Goal: Task Accomplishment & Management: Manage account settings

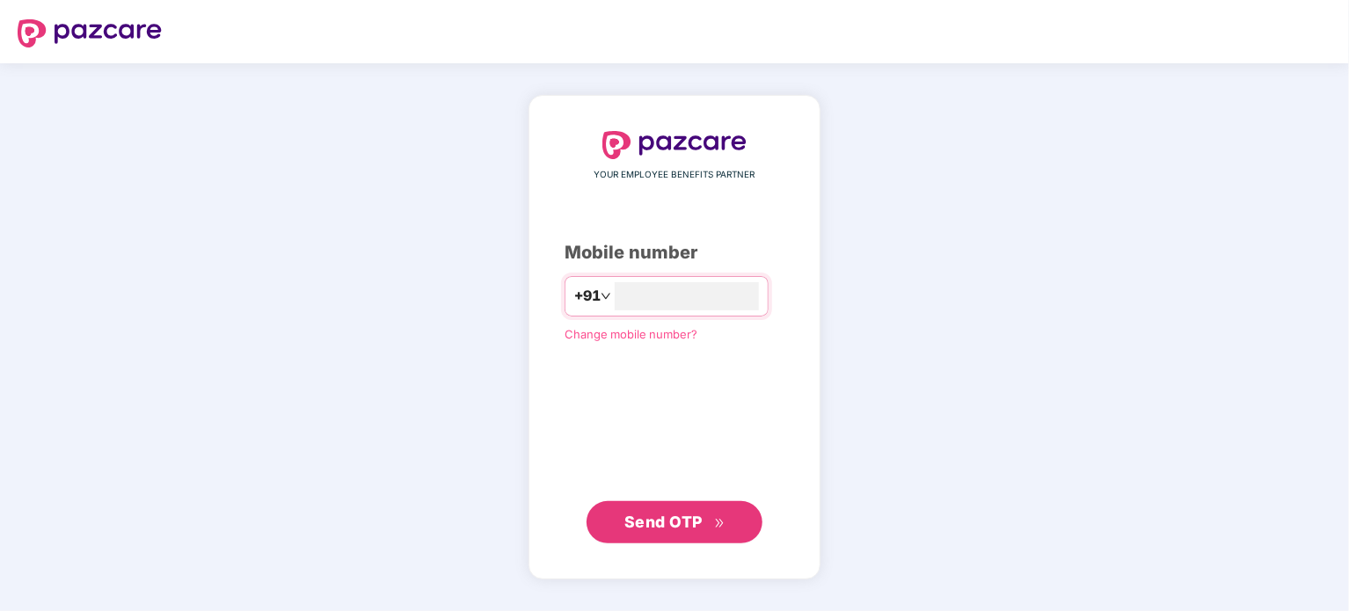
type input "**********"
click at [675, 540] on button "Send OTP" at bounding box center [675, 521] width 176 height 42
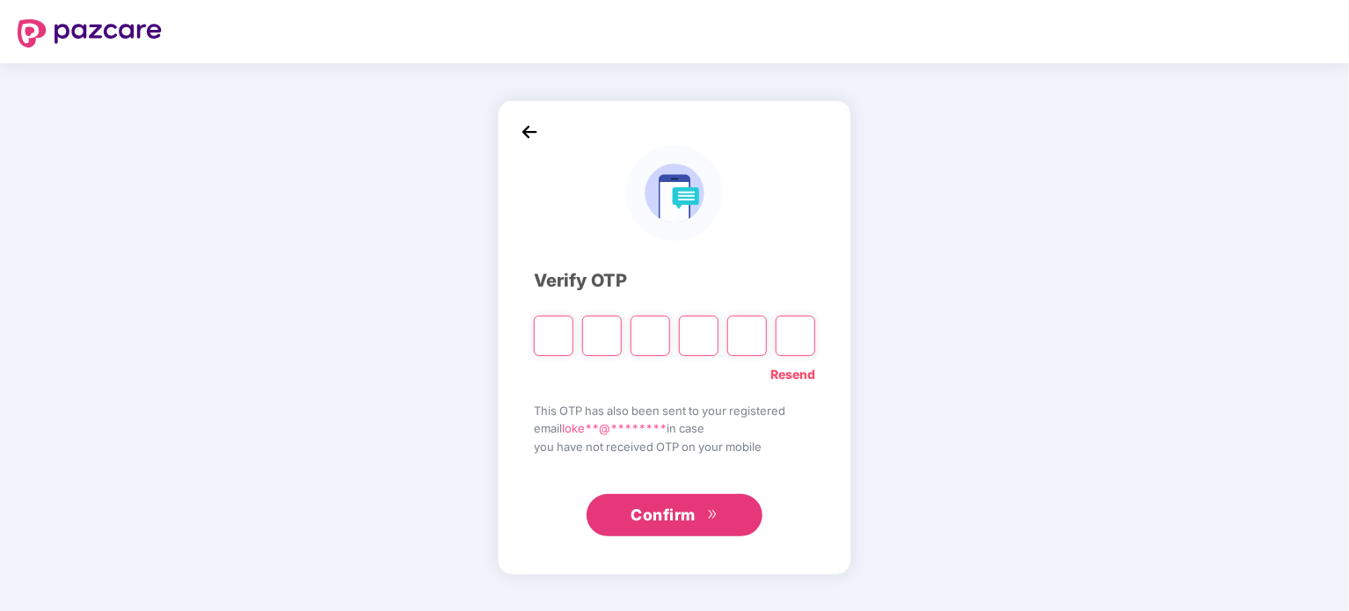
type input "*"
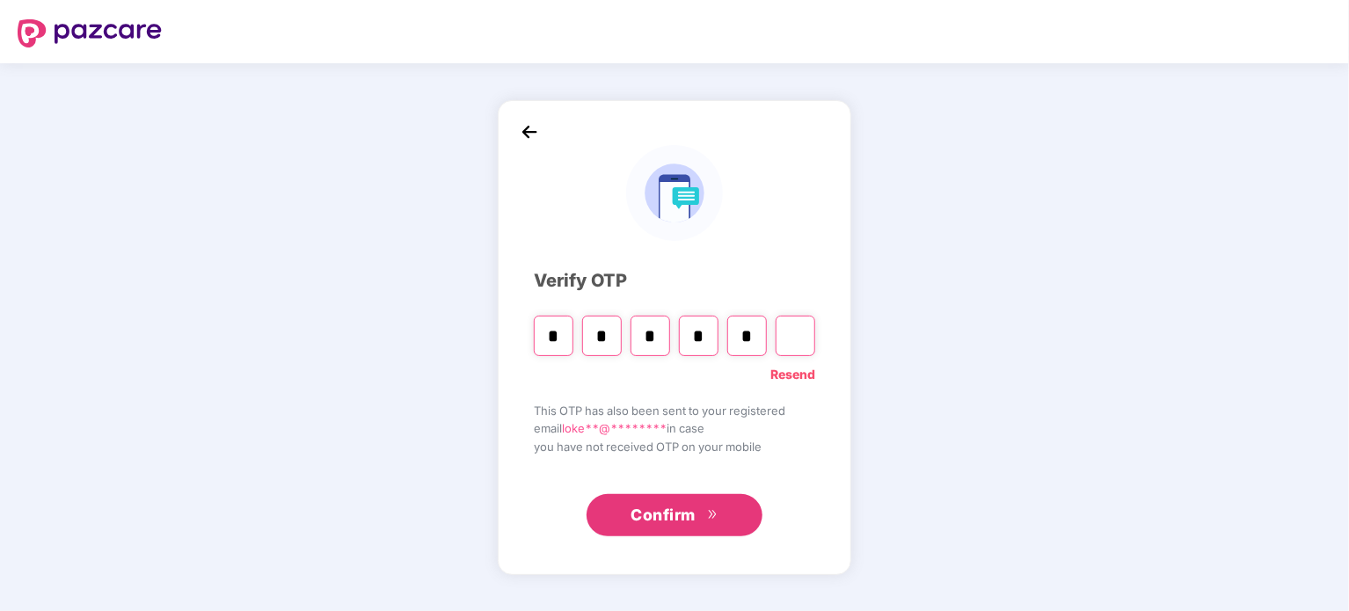
type input "*"
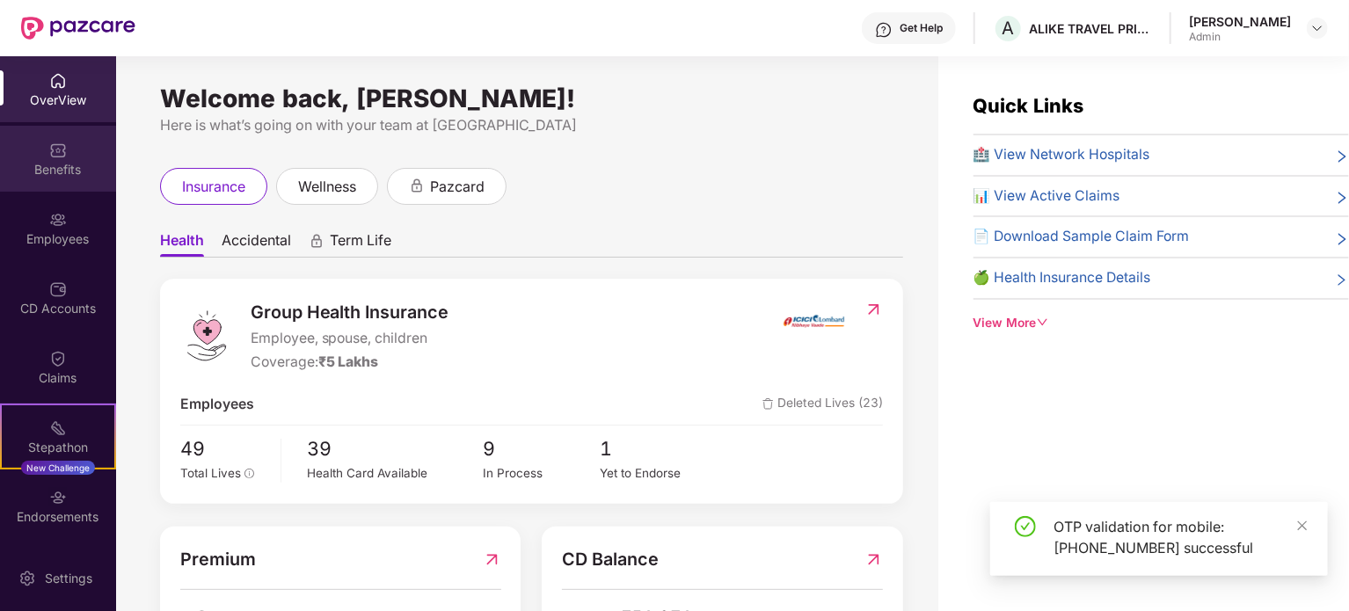
click at [55, 170] on div "Benefits" at bounding box center [58, 170] width 116 height 18
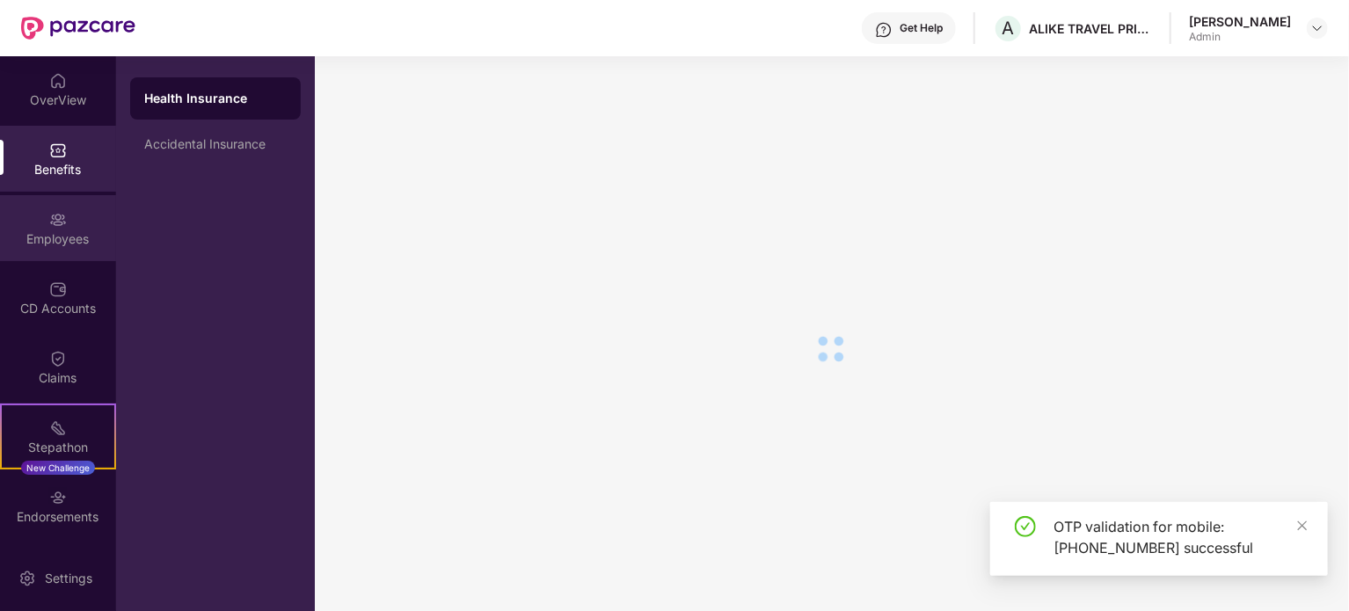
click at [55, 224] on img at bounding box center [58, 220] width 18 height 18
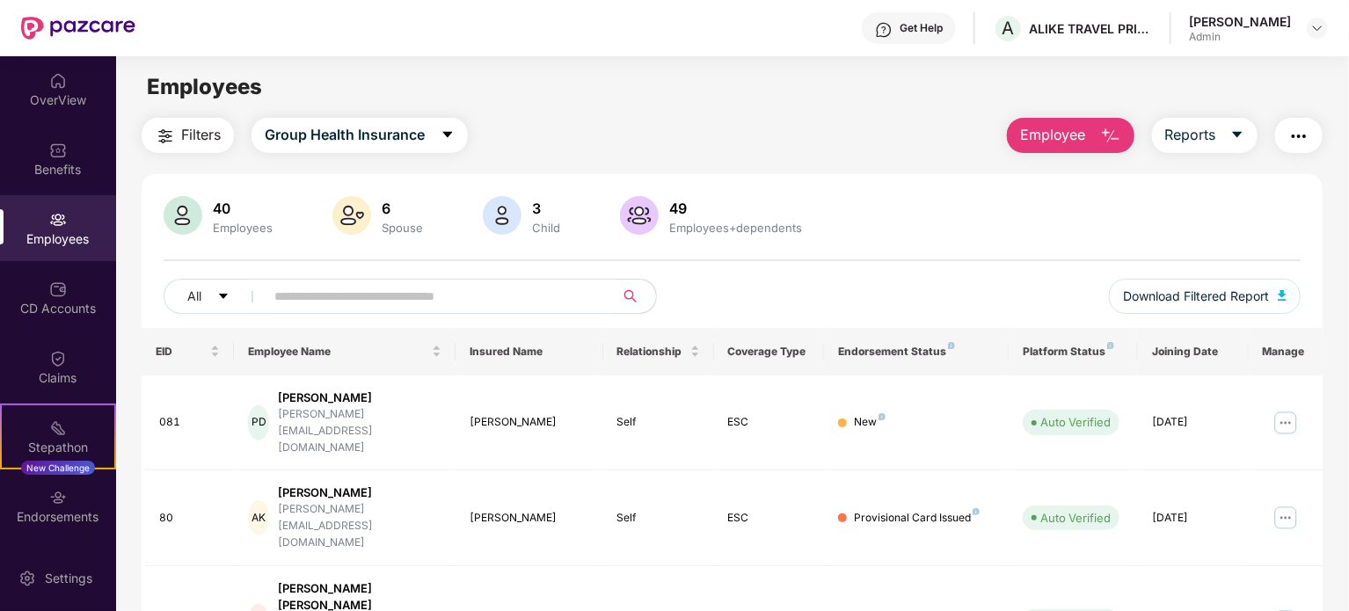
click at [327, 307] on input "text" at bounding box center [432, 296] width 316 height 26
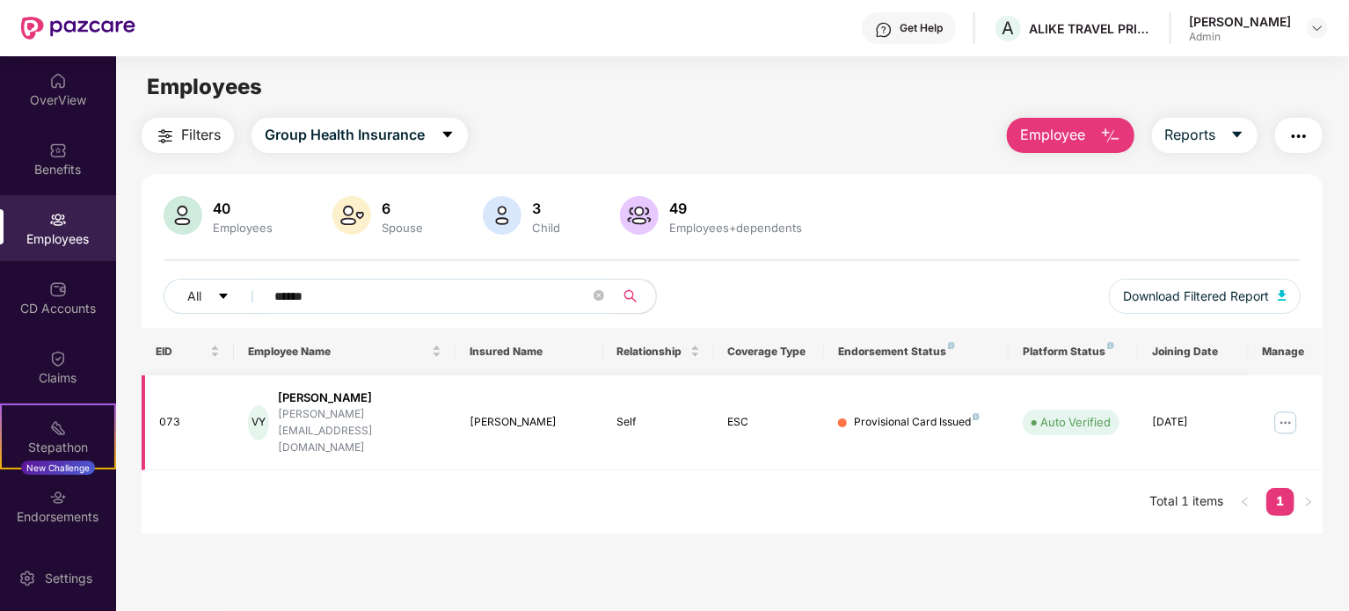
type input "******"
click at [323, 415] on div "[PERSON_NAME][EMAIL_ADDRESS][DOMAIN_NAME]" at bounding box center [360, 431] width 164 height 50
click at [1288, 412] on img at bounding box center [1286, 423] width 28 height 28
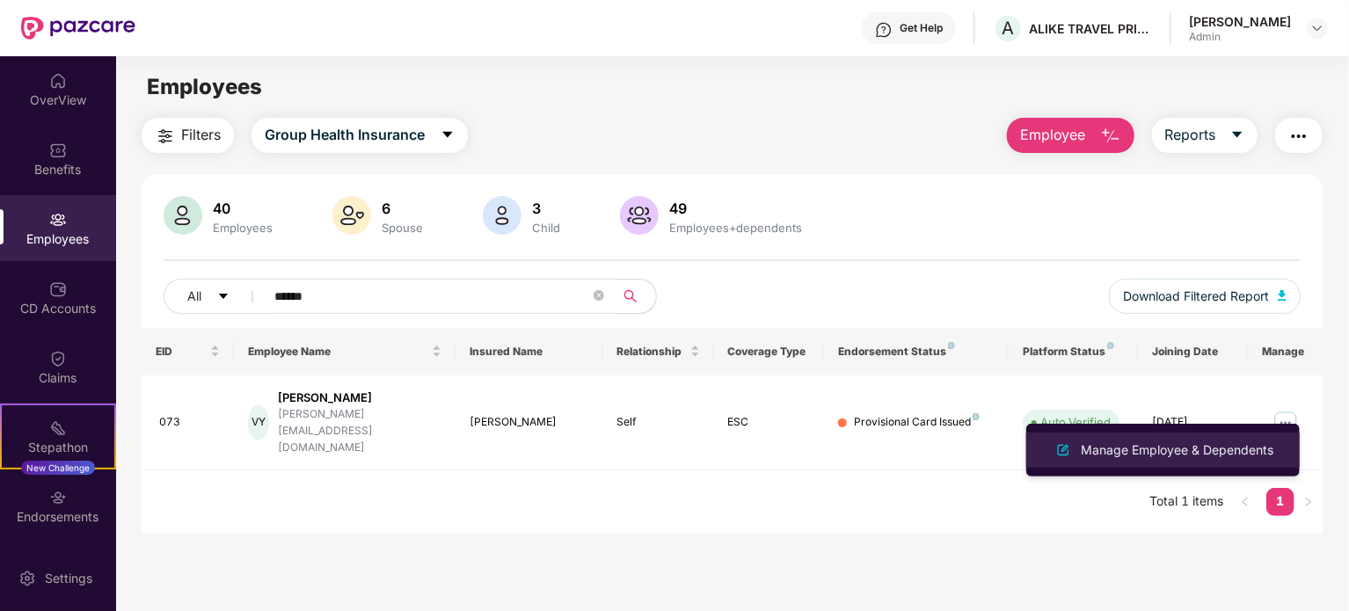
click at [1172, 451] on div "Manage Employee & Dependents" at bounding box center [1177, 450] width 200 height 19
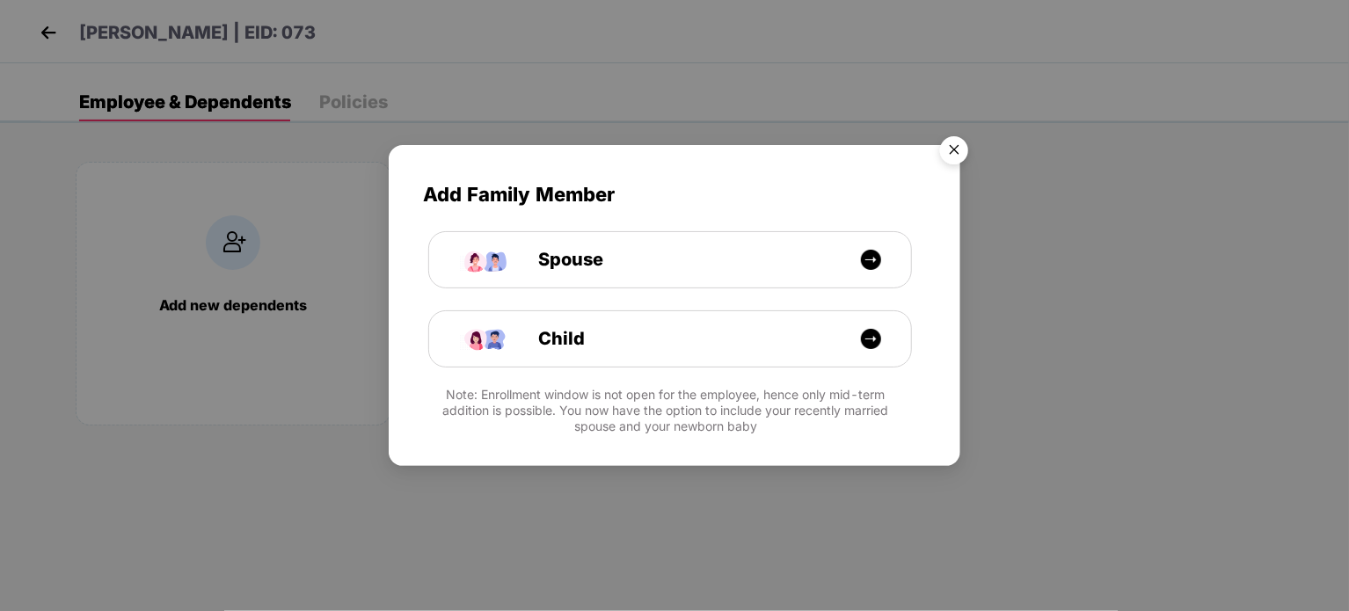
click at [950, 146] on img "Close" at bounding box center [954, 152] width 49 height 49
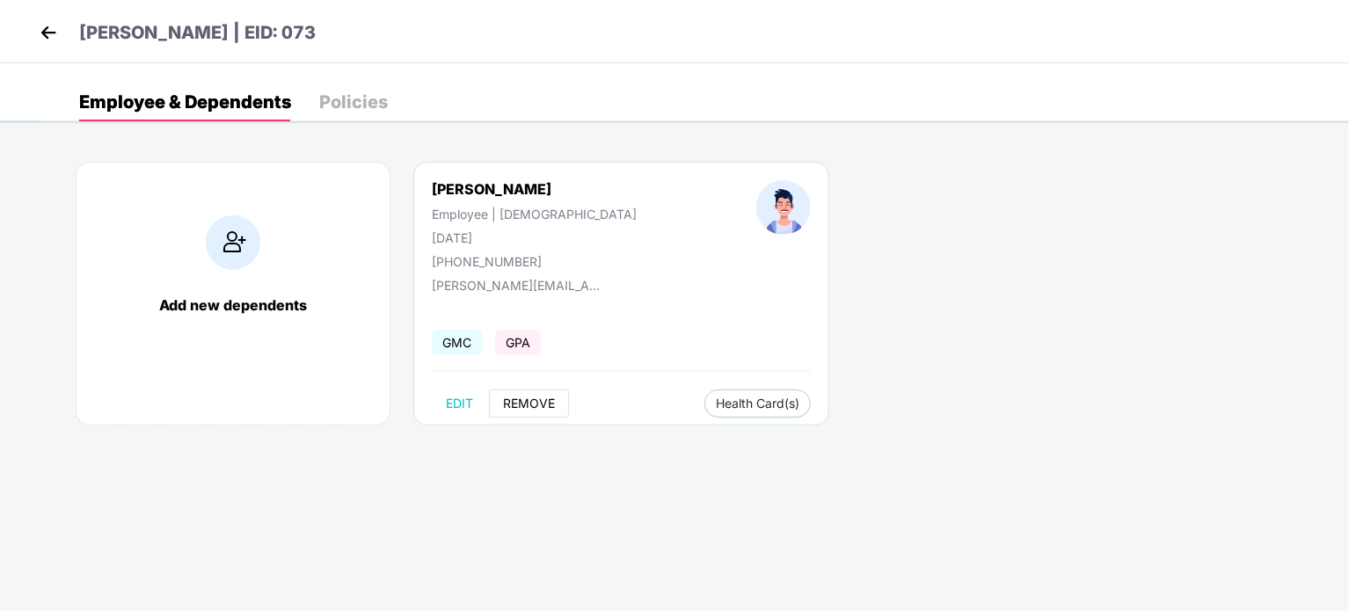
click at [516, 397] on span "REMOVE" at bounding box center [529, 404] width 52 height 14
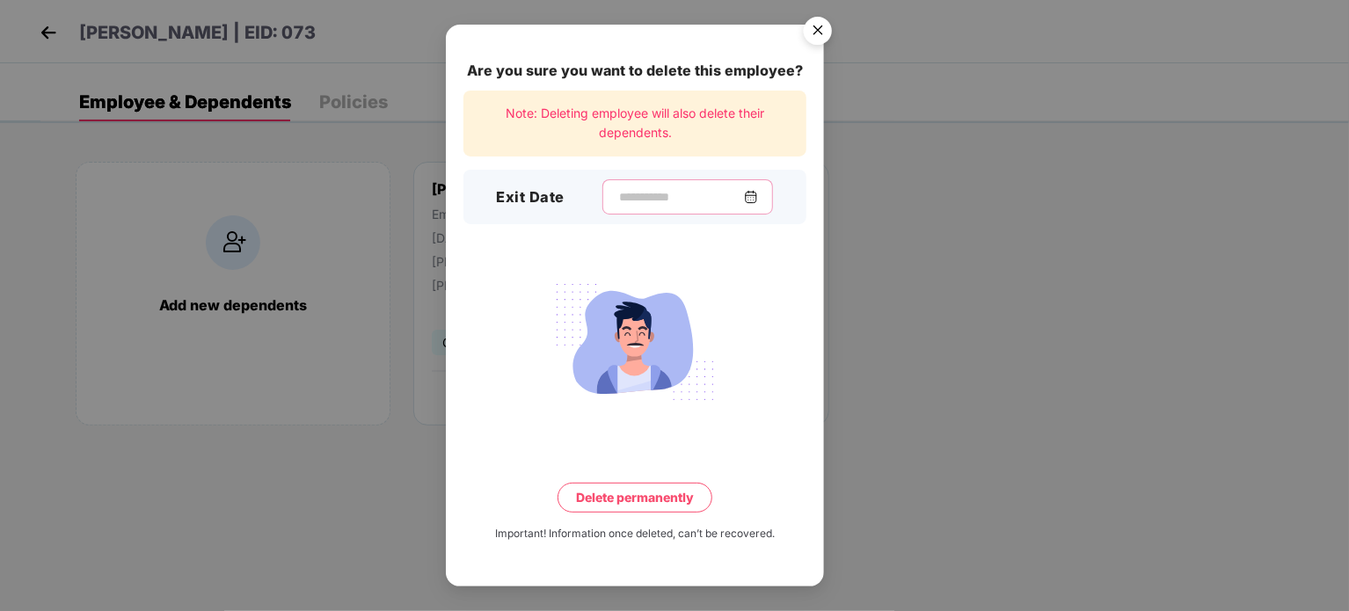
click at [641, 204] on input at bounding box center [680, 197] width 127 height 18
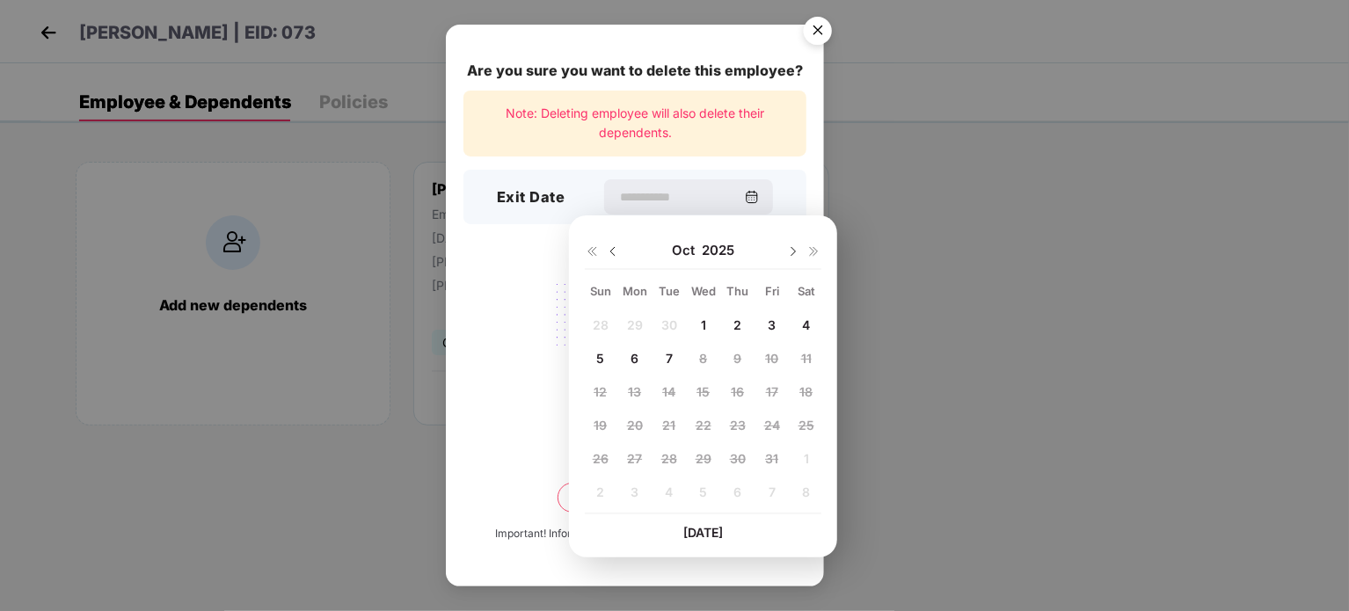
click at [612, 254] on img at bounding box center [613, 252] width 14 height 14
click at [677, 456] on div "30" at bounding box center [669, 459] width 26 height 26
type input "**********"
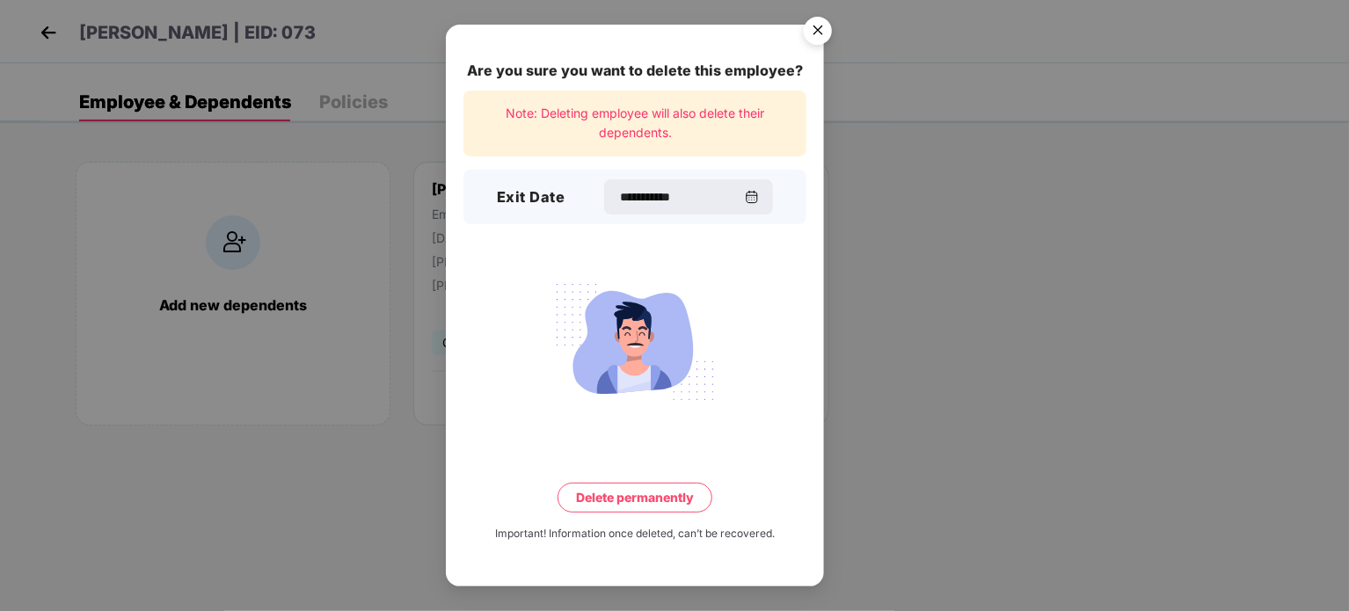
click at [648, 502] on button "Delete permanently" at bounding box center [635, 498] width 155 height 30
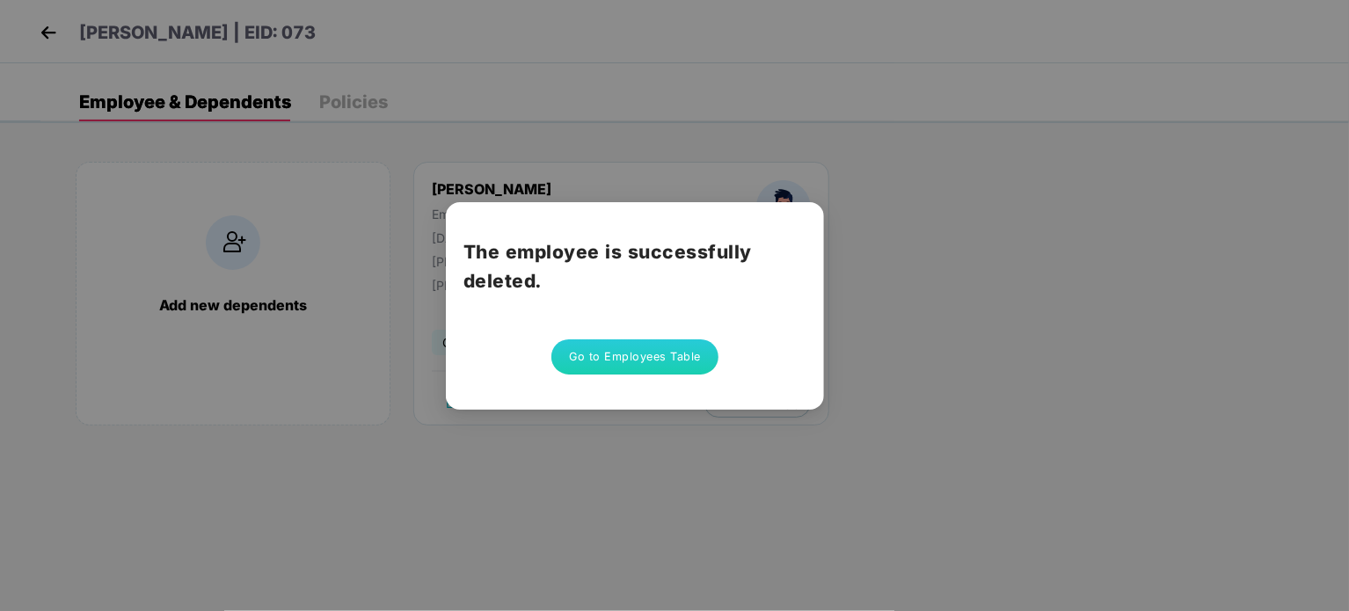
click at [627, 361] on button "Go to Employees Table" at bounding box center [634, 356] width 167 height 35
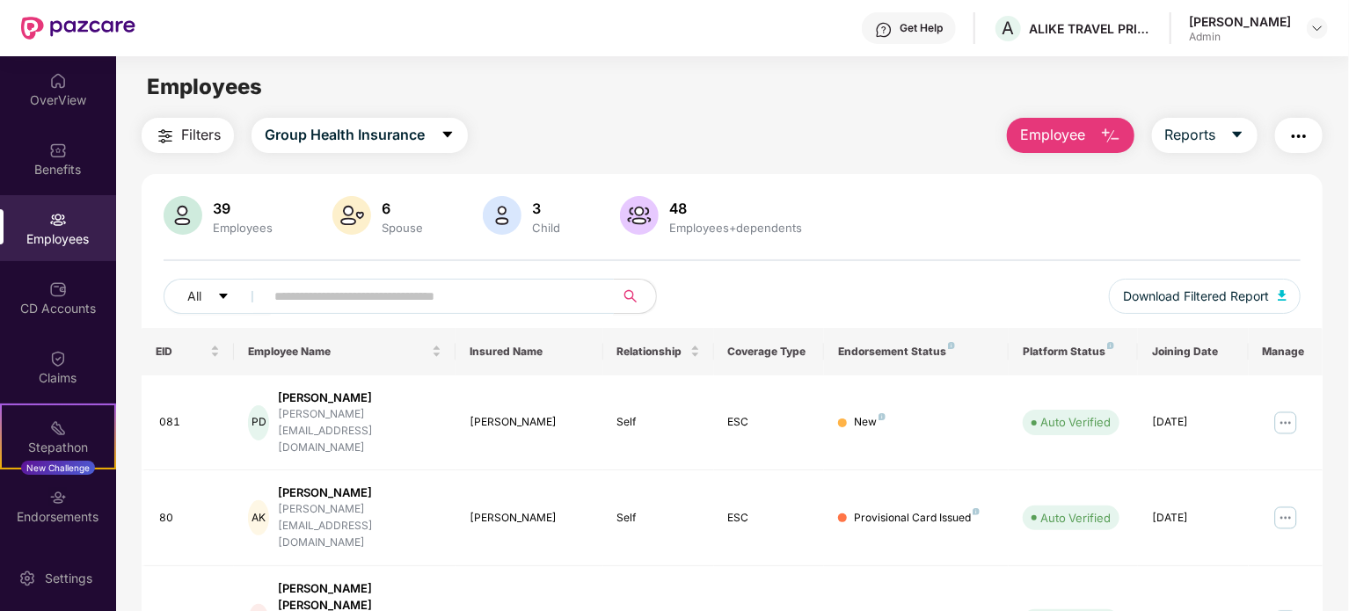
click at [482, 289] on input "text" at bounding box center [432, 296] width 316 height 26
type input "******"
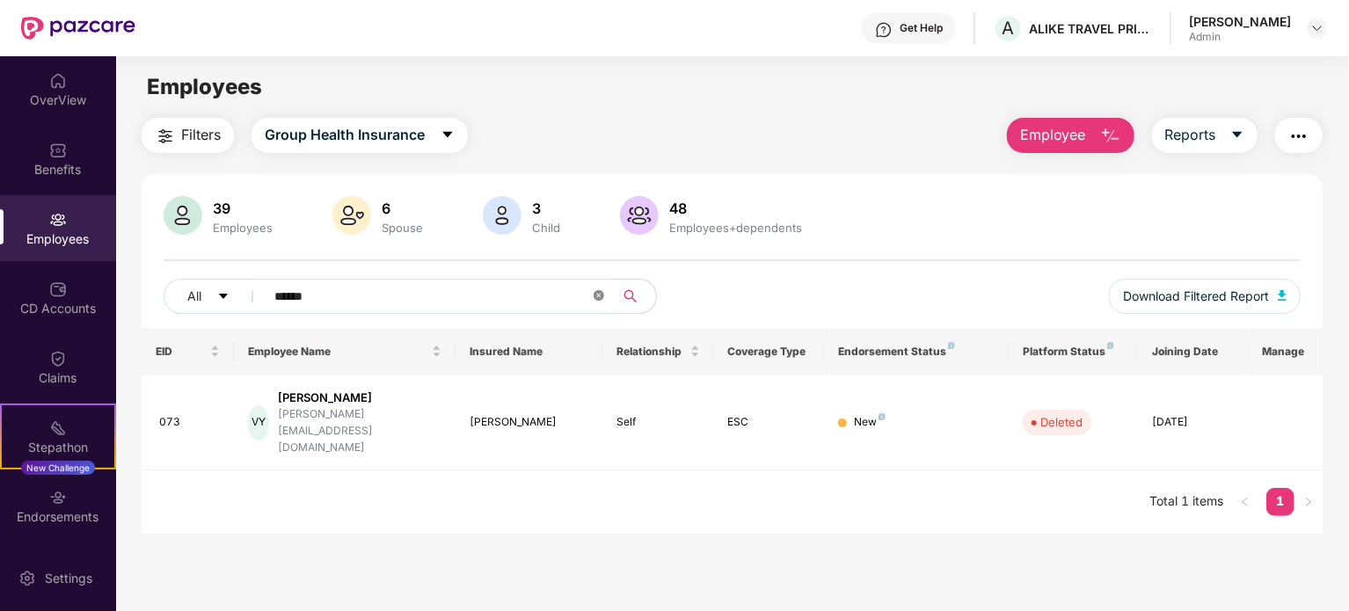
click at [601, 291] on icon "close-circle" at bounding box center [599, 295] width 11 height 11
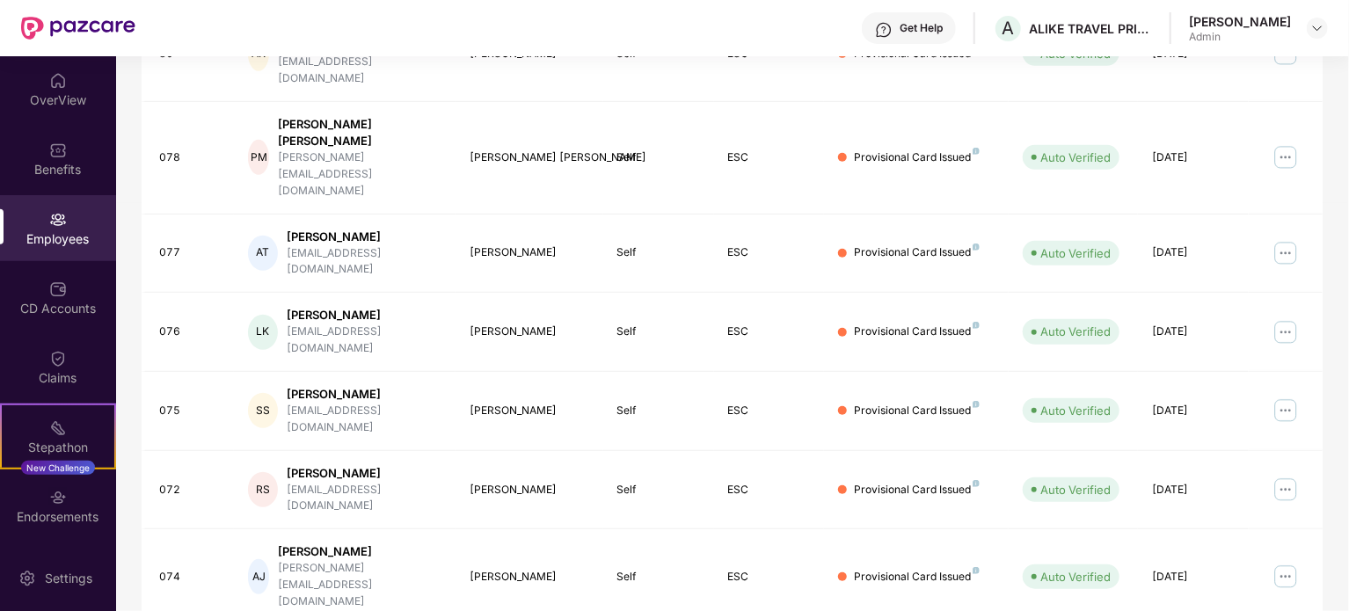
scroll to position [467, 0]
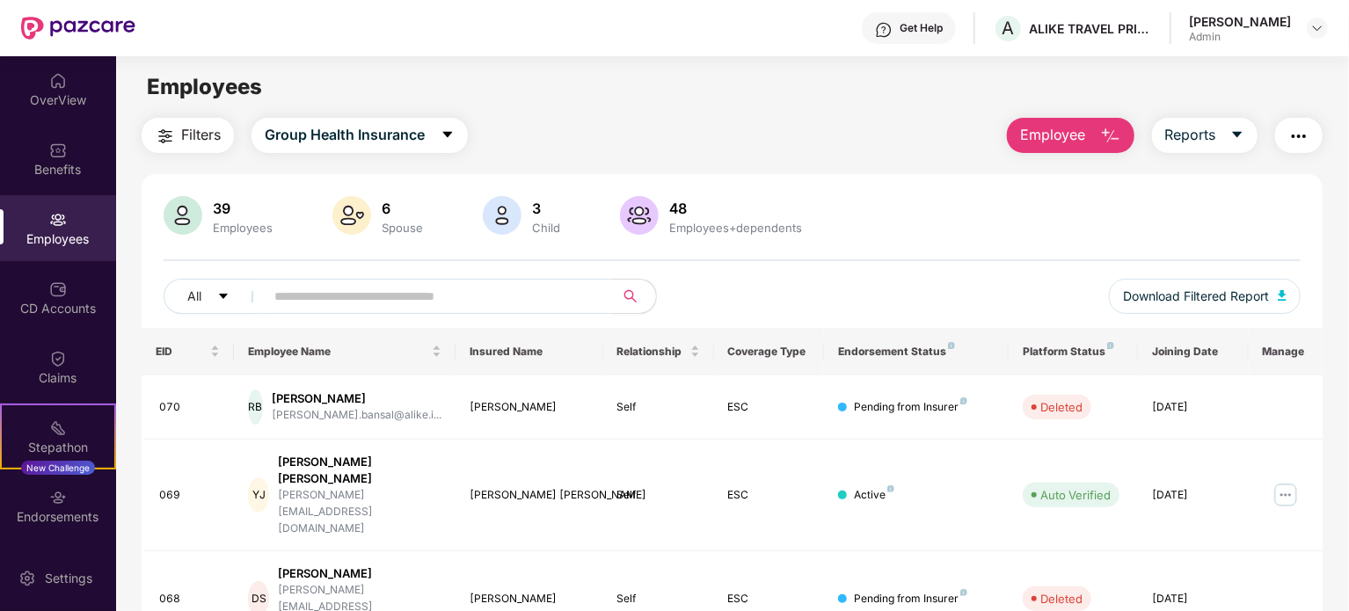
scroll to position [0, 0]
click at [159, 129] on img "button" at bounding box center [165, 136] width 21 height 21
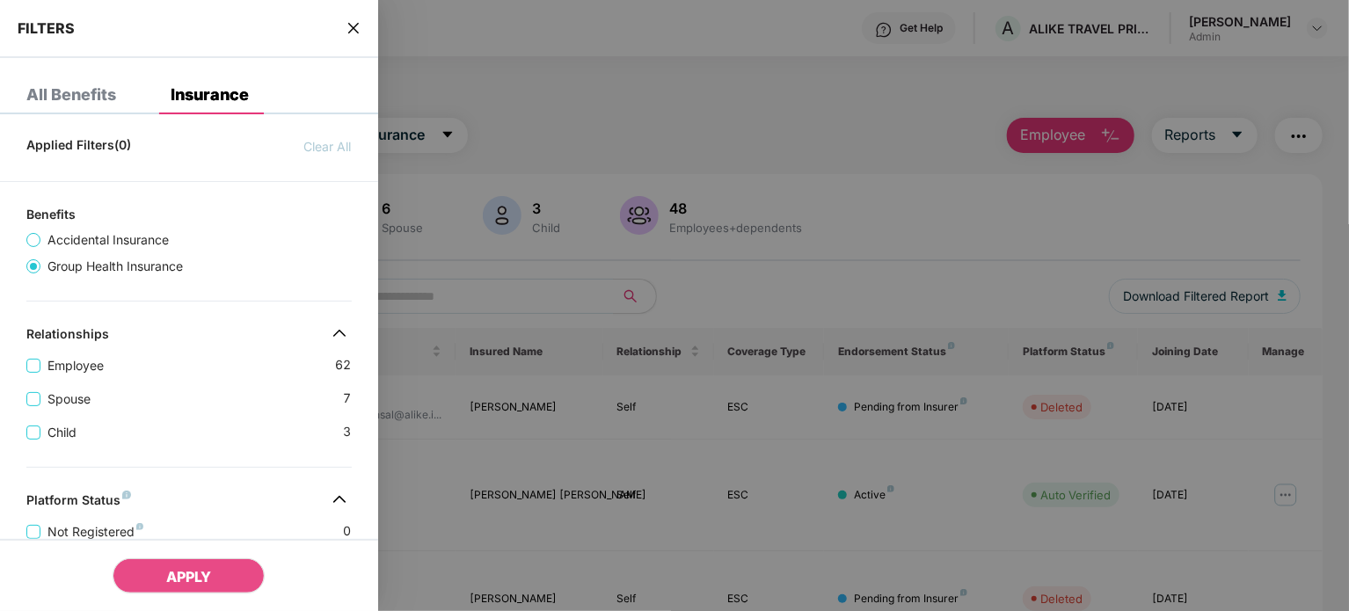
click at [447, 126] on div at bounding box center [674, 305] width 1349 height 611
click at [352, 28] on icon "close" at bounding box center [352, 28] width 11 height 11
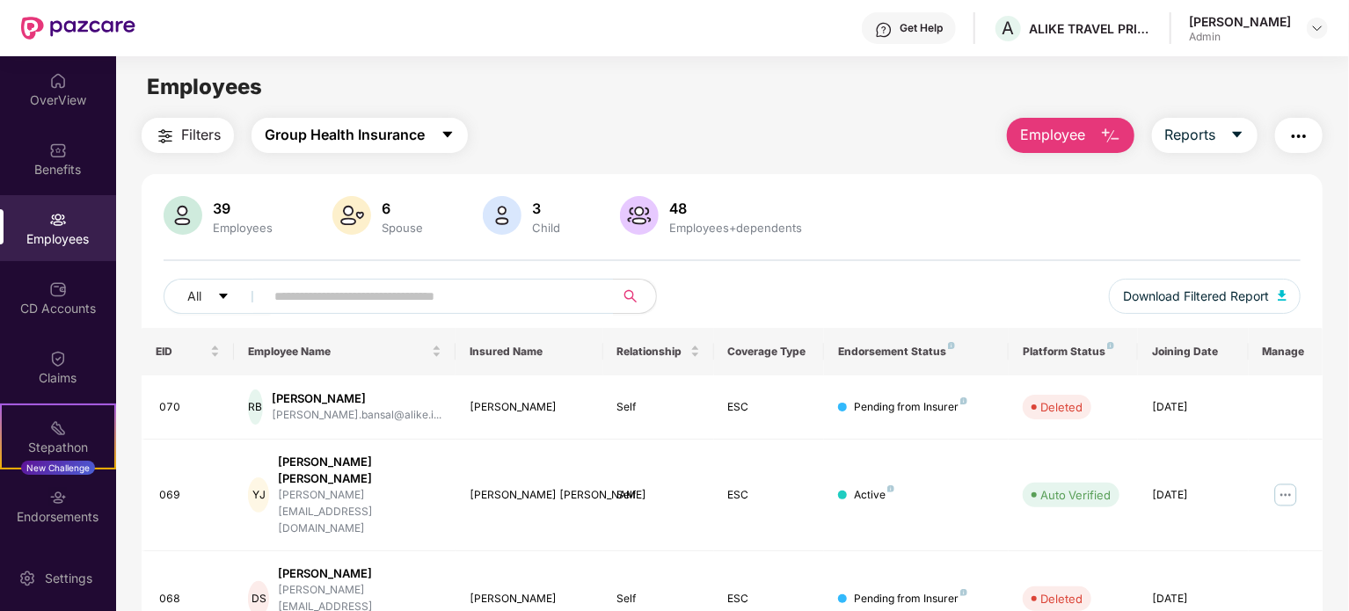
click at [313, 125] on span "Group Health Insurance" at bounding box center [345, 135] width 160 height 22
click at [1288, 142] on img "button" at bounding box center [1298, 136] width 21 height 21
click at [804, 76] on div "Employees" at bounding box center [732, 86] width 1232 height 33
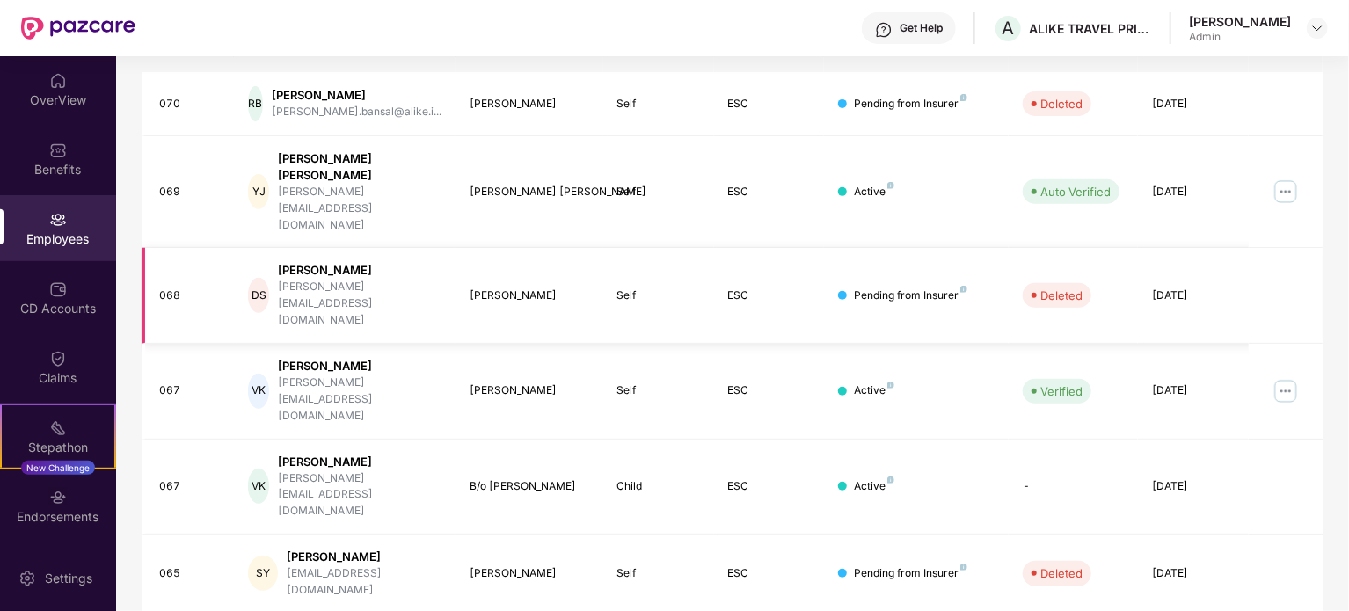
scroll to position [317, 0]
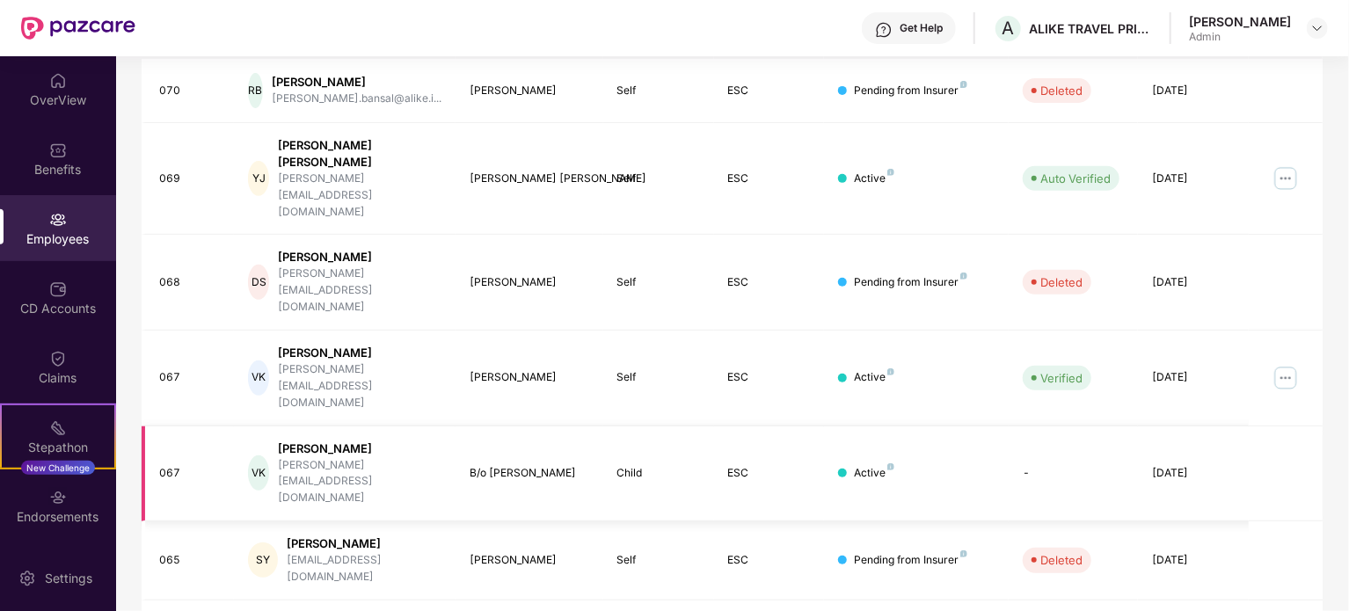
click at [531, 465] on div "B/o Aditi Agarwal" at bounding box center [530, 473] width 120 height 17
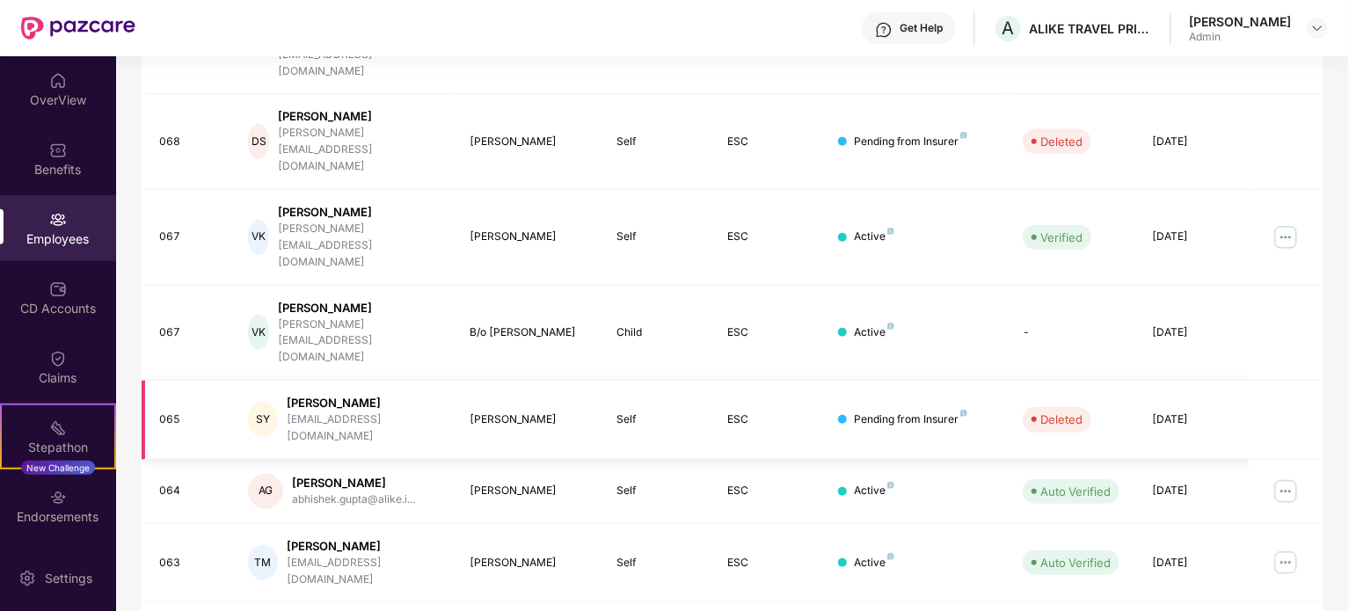
scroll to position [467, 0]
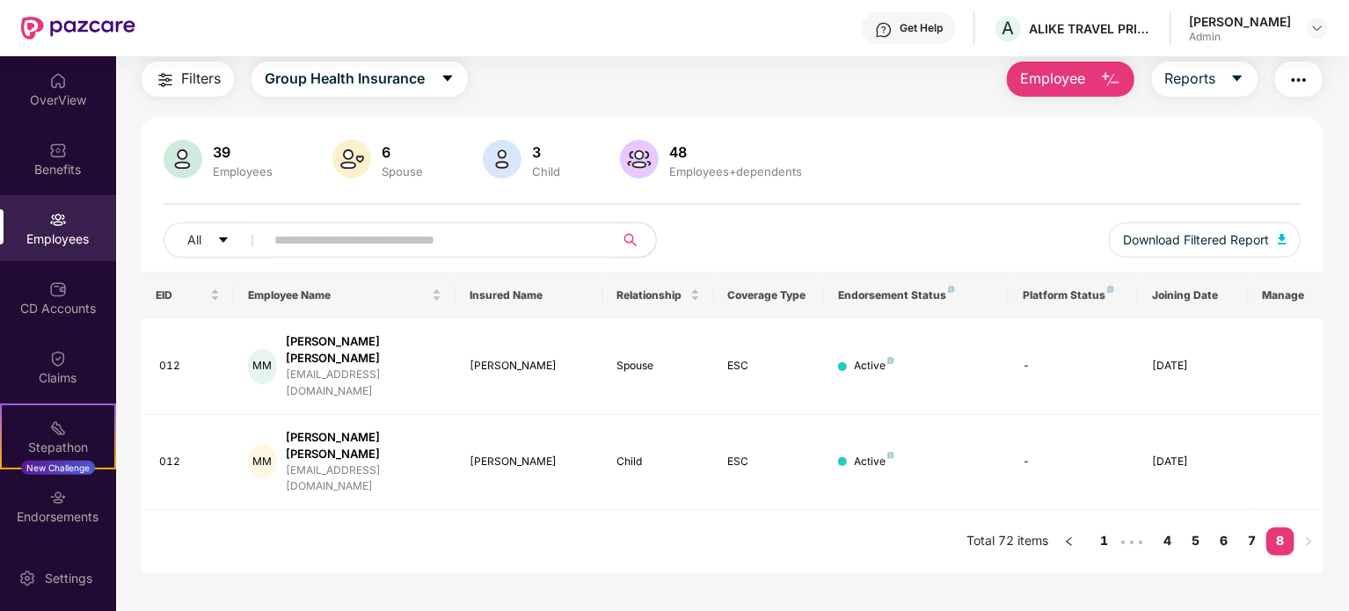
scroll to position [56, 0]
click at [209, 161] on div "39 Employees" at bounding box center [243, 160] width 74 height 37
